Goal: Task Accomplishment & Management: Use online tool/utility

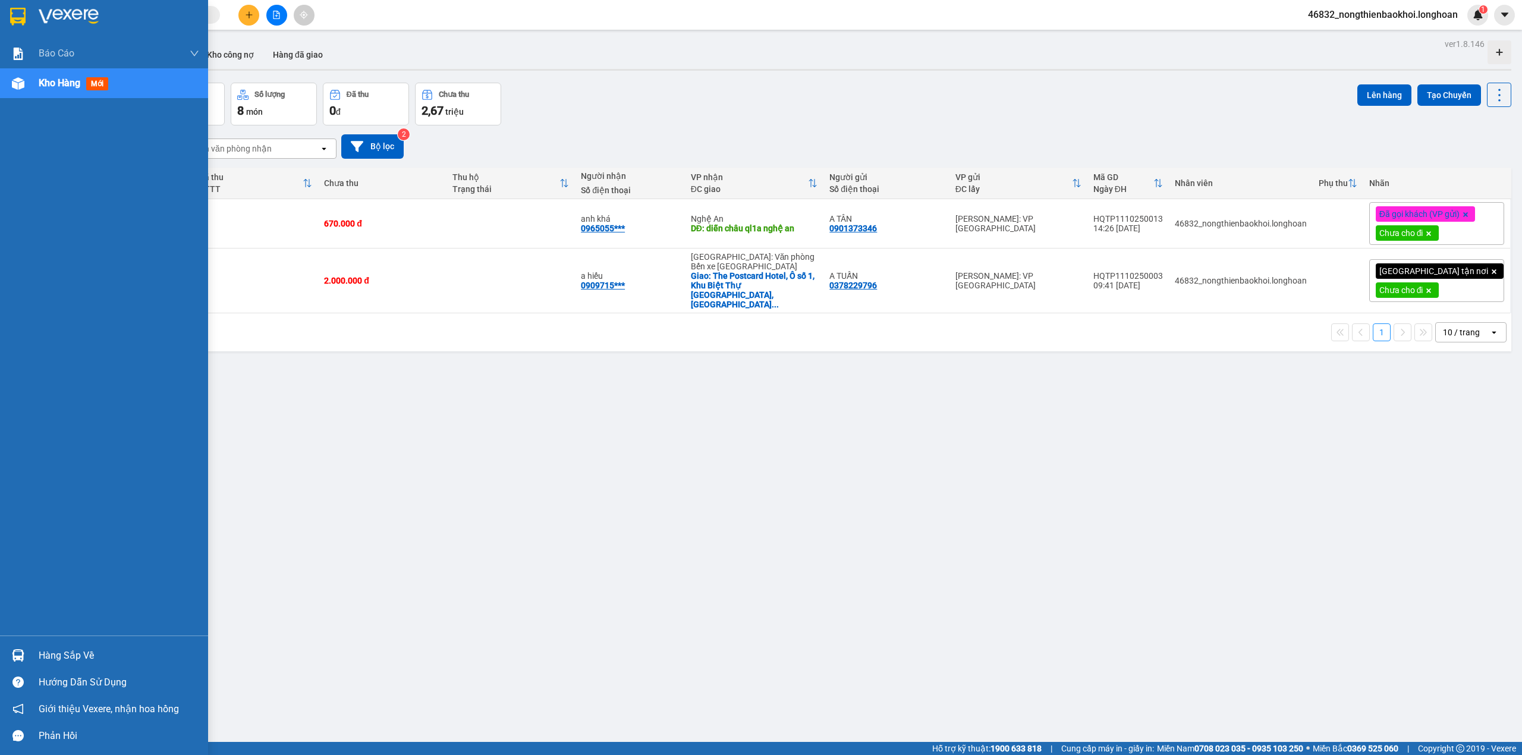
click at [6, 87] on div "Kho hàng mới" at bounding box center [104, 83] width 208 height 30
click at [20, 81] on img at bounding box center [18, 83] width 12 height 12
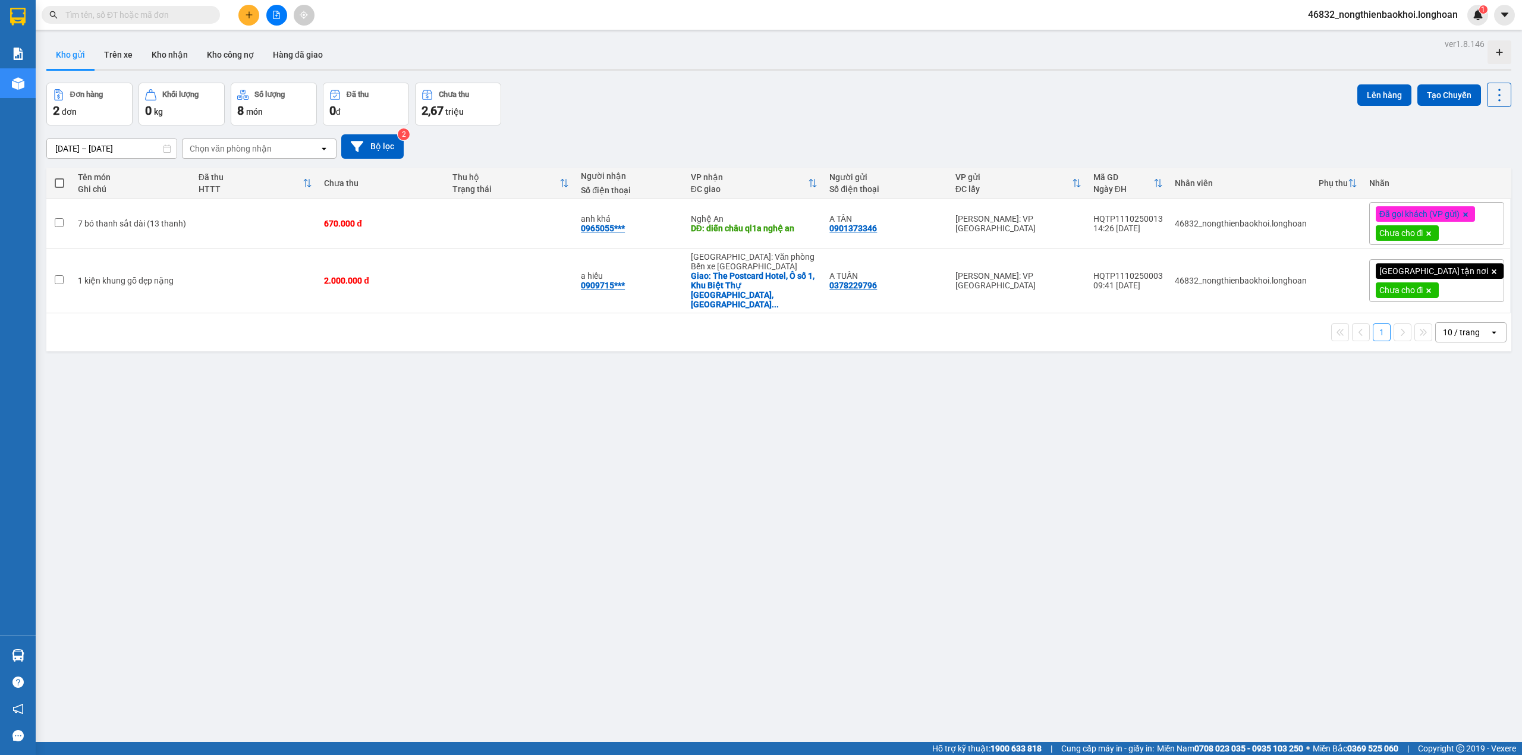
click at [378, 538] on div "ver 1.8.146 Kho gửi Trên xe Kho nhận Kho công nợ Hàng đã giao Đơn hàng 2 đơn Kh…" at bounding box center [779, 413] width 1474 height 755
click at [1112, 631] on div "ver 1.8.146 Kho gửi Trên xe Kho nhận Kho công nợ Hàng đã giao Đơn hàng 2 đơn Kh…" at bounding box center [779, 413] width 1474 height 755
click at [942, 561] on div "ver 1.8.146 Kho gửi Trên xe Kho nhận Kho công nợ Hàng đã giao Đơn hàng 2 đơn Kh…" at bounding box center [779, 413] width 1474 height 755
click at [1435, 229] on span at bounding box center [1429, 232] width 12 height 15
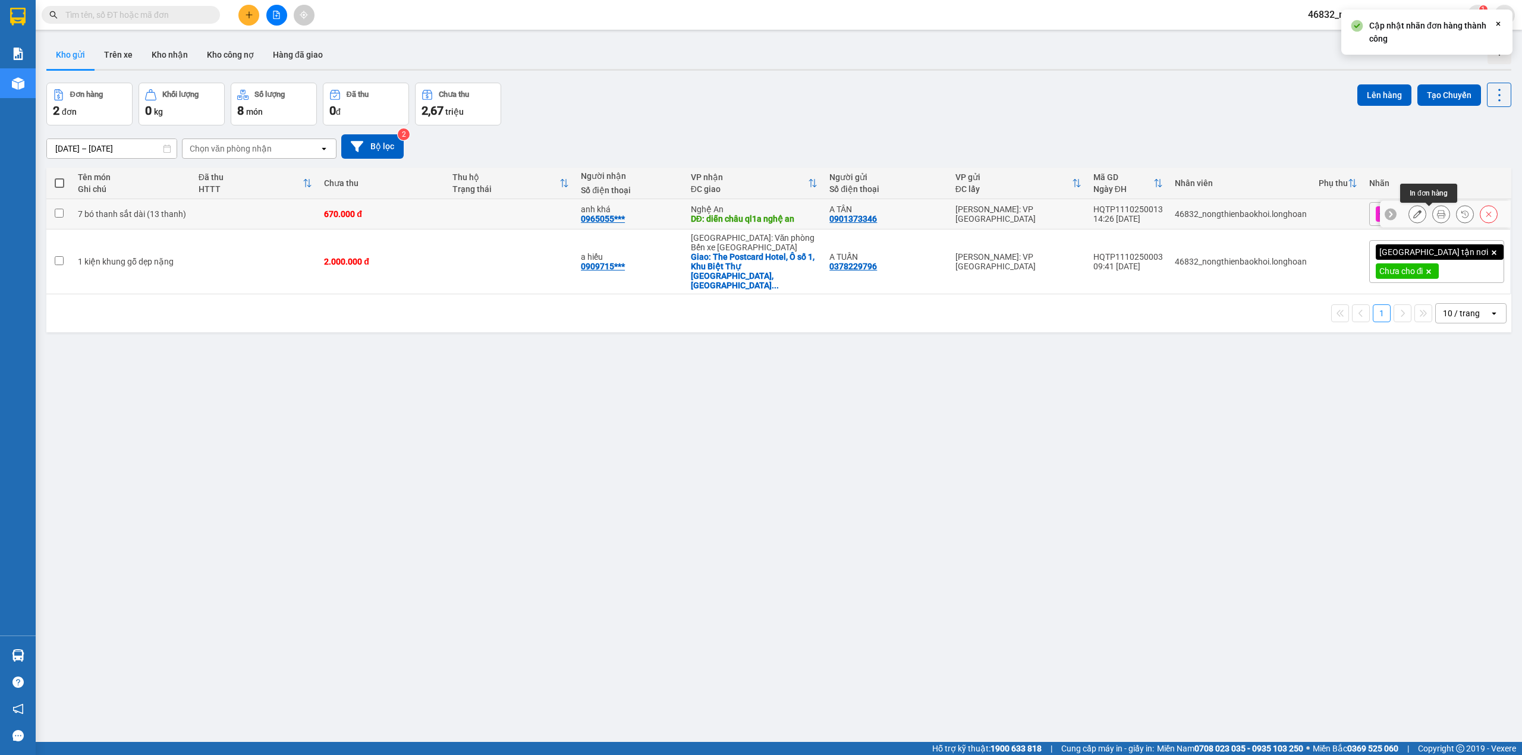
click at [1437, 215] on icon at bounding box center [1441, 214] width 8 height 8
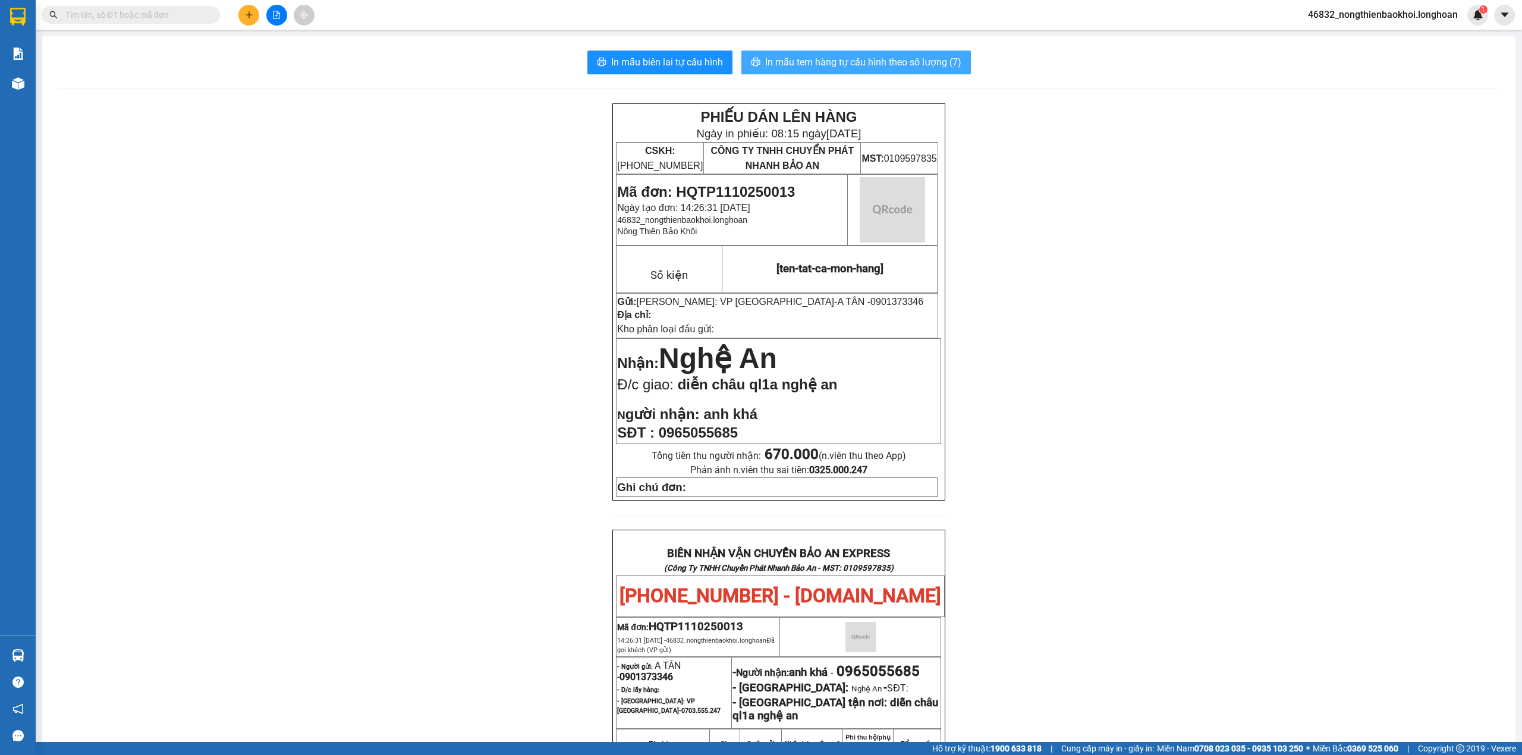
click at [898, 60] on span "In mẫu tem hàng tự cấu hình theo số lượng (7)" at bounding box center [863, 62] width 196 height 15
